Goal: Task Accomplishment & Management: Manage account settings

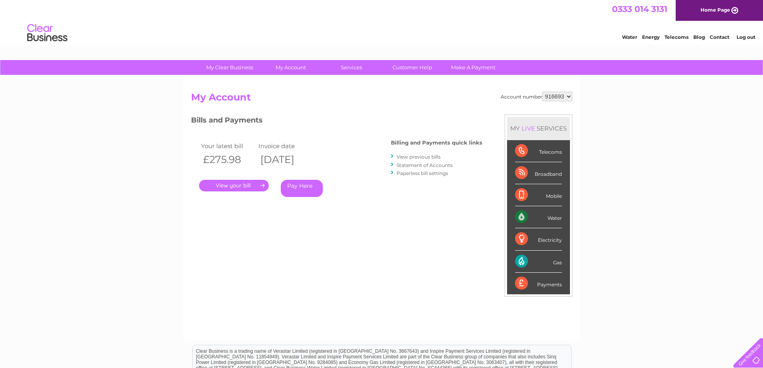
click at [435, 158] on link "View previous bills" at bounding box center [418, 157] width 44 height 6
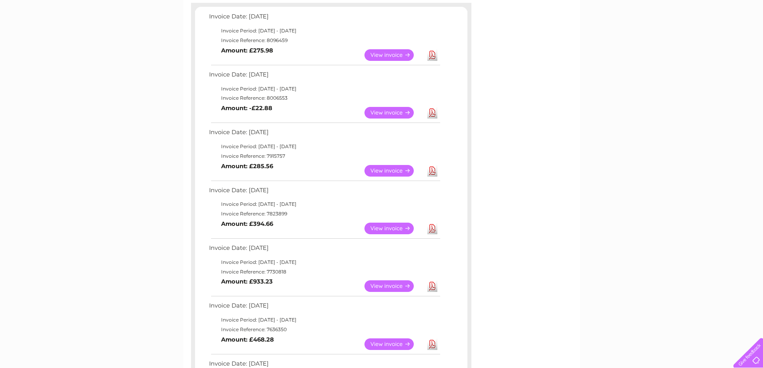
scroll to position [200, 0]
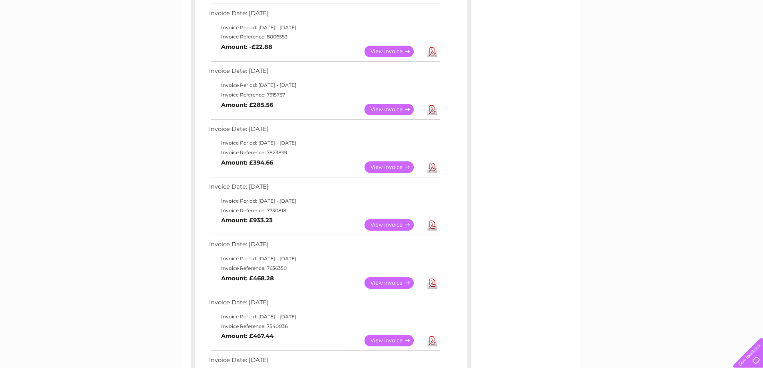
click at [392, 227] on link "View" at bounding box center [393, 225] width 59 height 12
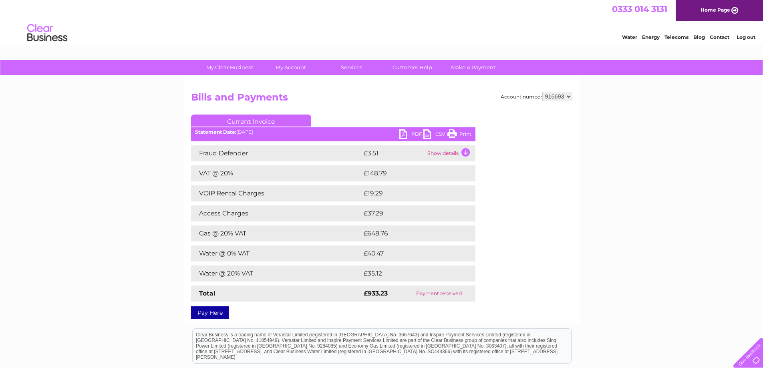
click at [411, 133] on link "PDF" at bounding box center [411, 135] width 24 height 12
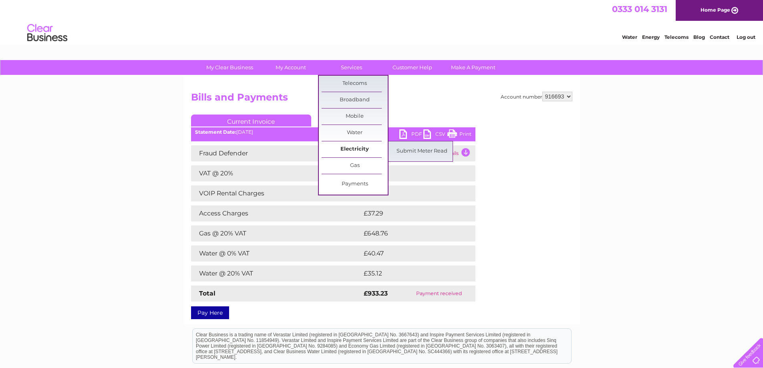
click at [358, 150] on link "Electricity" at bounding box center [355, 149] width 66 height 16
